Goal: Task Accomplishment & Management: Use online tool/utility

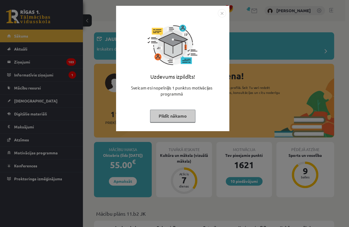
click at [220, 15] on img "Close" at bounding box center [222, 13] width 8 height 8
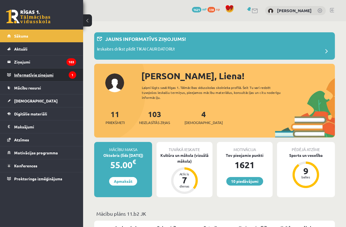
click at [33, 74] on legend "Informatīvie ziņojumi 1" at bounding box center [45, 75] width 62 height 13
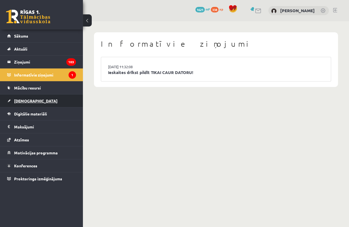
click at [30, 103] on link "[DEMOGRAPHIC_DATA]" at bounding box center [41, 101] width 69 height 13
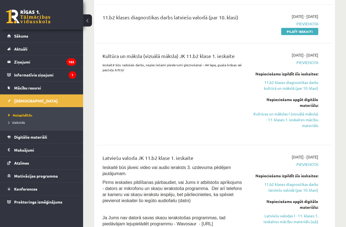
scroll to position [176, 0]
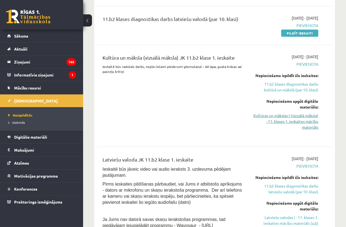
click at [290, 121] on link "Kultūras un mākslas I (vizuālā māksla) - 11. klases 1. ieskaites mācību materiā…" at bounding box center [285, 121] width 66 height 17
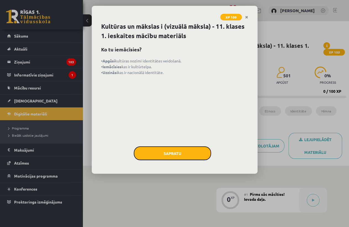
click at [193, 153] on button "Sapratu" at bounding box center [172, 154] width 77 height 14
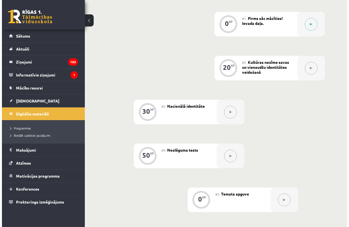
scroll to position [126, 0]
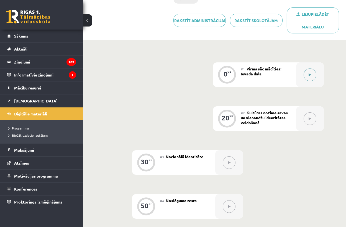
click at [311, 71] on button at bounding box center [309, 75] width 13 height 13
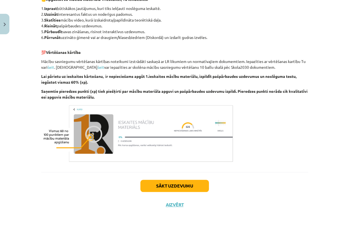
scroll to position [277, 0]
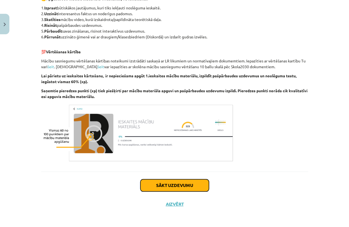
click at [183, 184] on button "Sākt uzdevumu" at bounding box center [175, 186] width 69 height 12
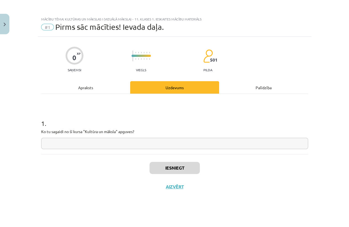
click at [86, 140] on input "text" at bounding box center [174, 143] width 267 height 11
click at [102, 89] on div "Apraksts" at bounding box center [85, 87] width 89 height 12
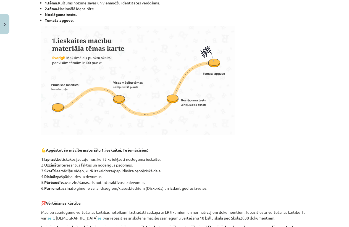
scroll to position [50, 0]
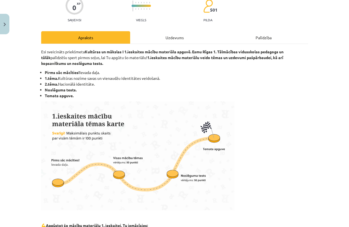
click at [187, 40] on div "Uzdevums" at bounding box center [174, 37] width 89 height 12
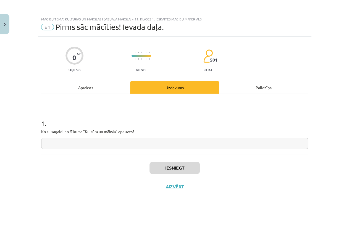
scroll to position [0, 0]
click at [87, 77] on div "0 XP Saņemsi Viegls 501 pilda Apraksts Uzdevums Palīdzība 1 . Ko tu sagaidi no …" at bounding box center [175, 125] width 274 height 177
click at [84, 89] on div "Apraksts" at bounding box center [85, 87] width 89 height 12
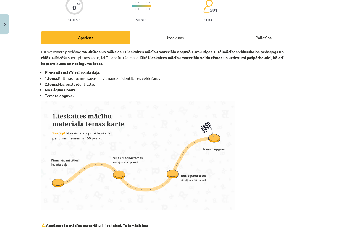
scroll to position [25, 0]
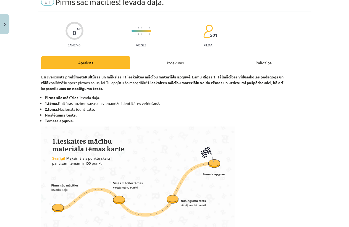
click at [169, 61] on div "Uzdevums" at bounding box center [174, 62] width 89 height 12
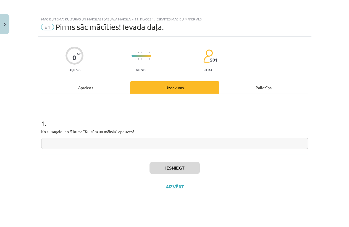
scroll to position [0, 0]
click at [86, 86] on div "Apraksts" at bounding box center [85, 87] width 89 height 12
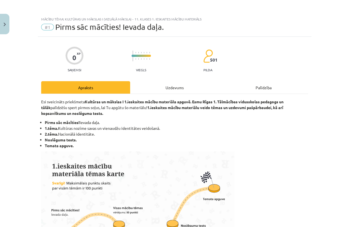
click at [144, 86] on div "Uzdevums" at bounding box center [174, 87] width 89 height 12
